Goal: Navigation & Orientation: Find specific page/section

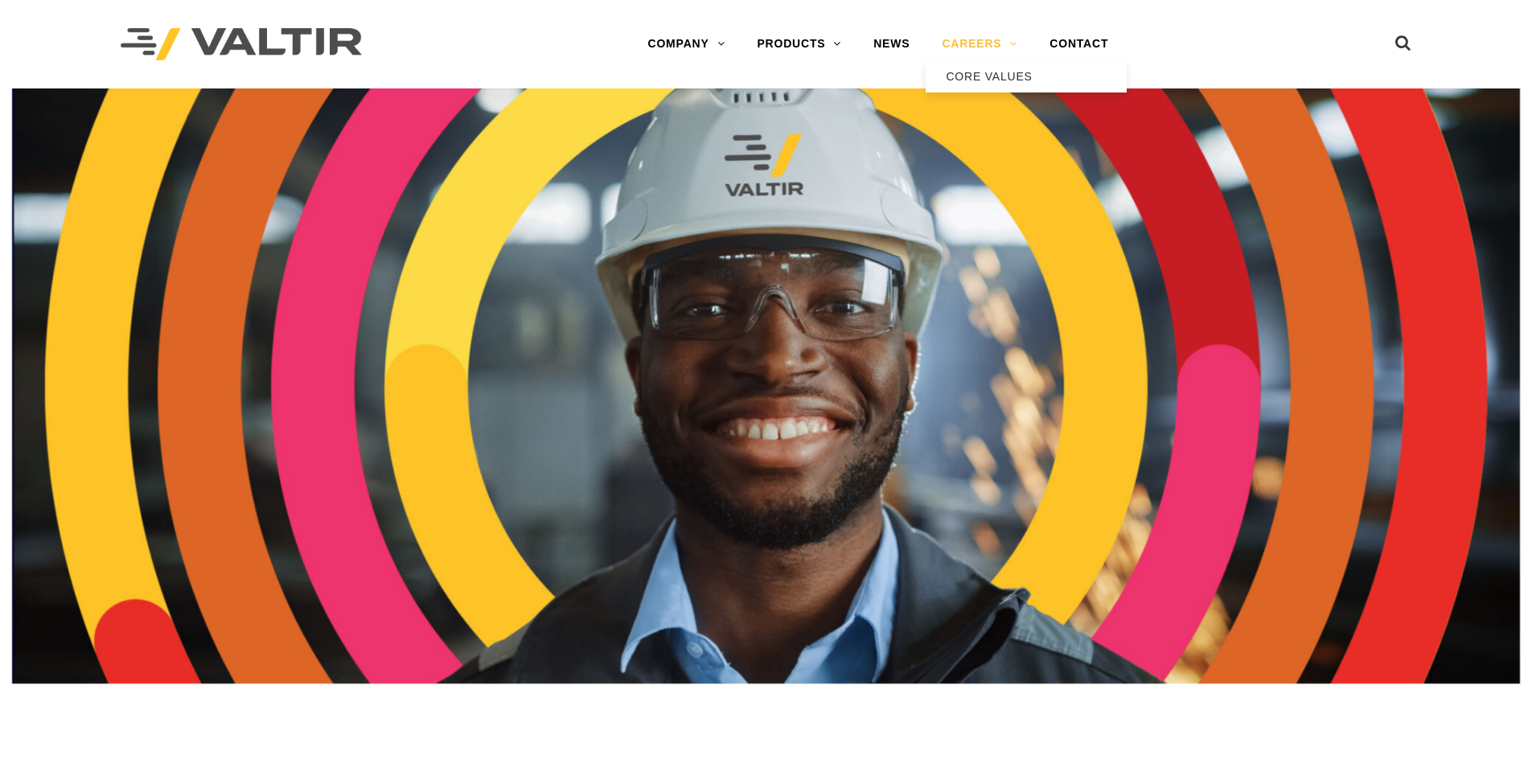
click at [983, 50] on link "CAREERS" at bounding box center [979, 44] width 108 height 32
